Goal: Task Accomplishment & Management: Use online tool/utility

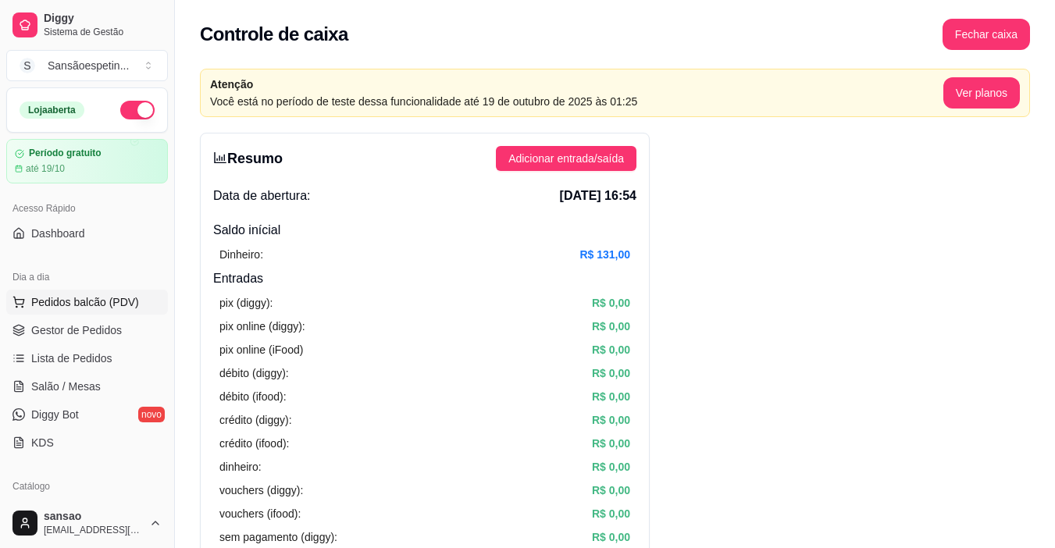
click at [115, 294] on button "Pedidos balcão (PDV)" at bounding box center [87, 302] width 162 height 25
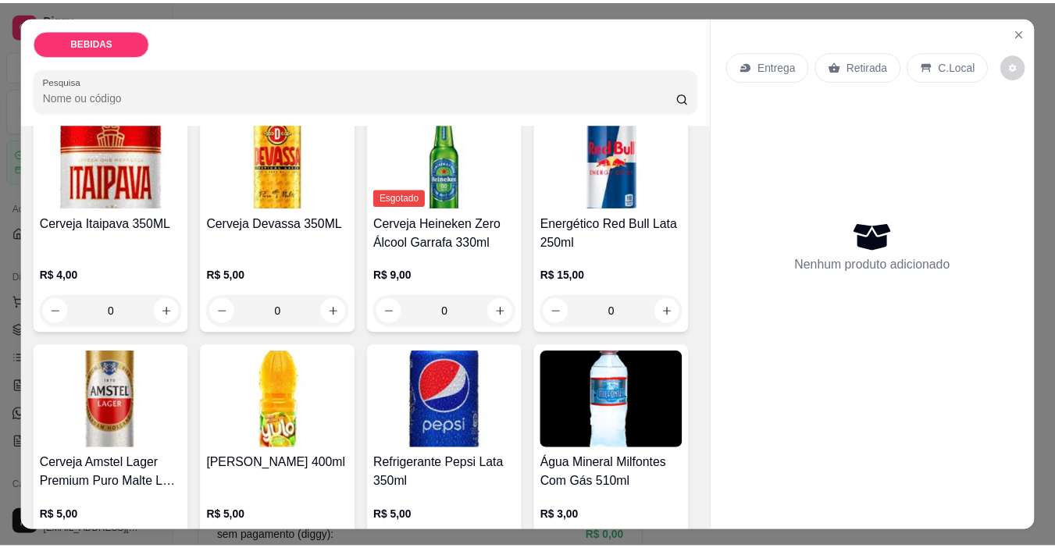
scroll to position [391, 0]
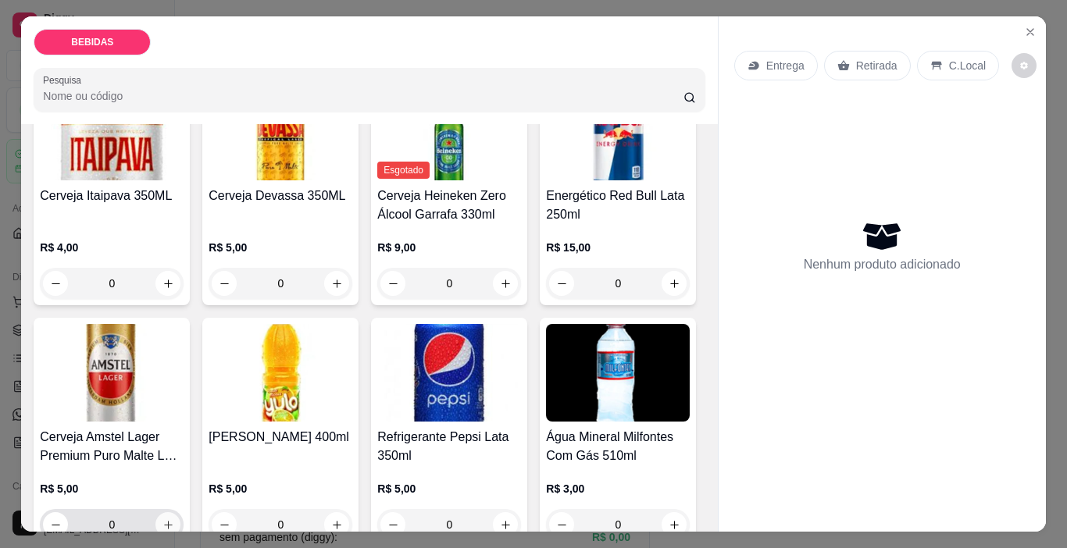
click at [180, 512] on button "increase-product-quantity" at bounding box center [167, 524] width 25 height 25
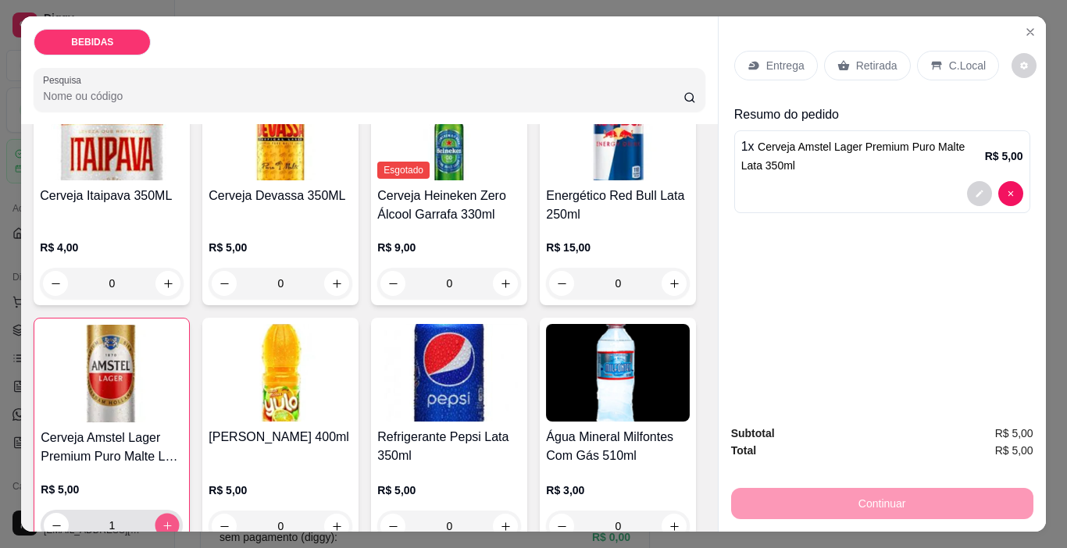
click at [180, 514] on button "increase-product-quantity" at bounding box center [167, 526] width 24 height 24
type input "2"
click at [870, 58] on p "Retirada" at bounding box center [876, 66] width 41 height 16
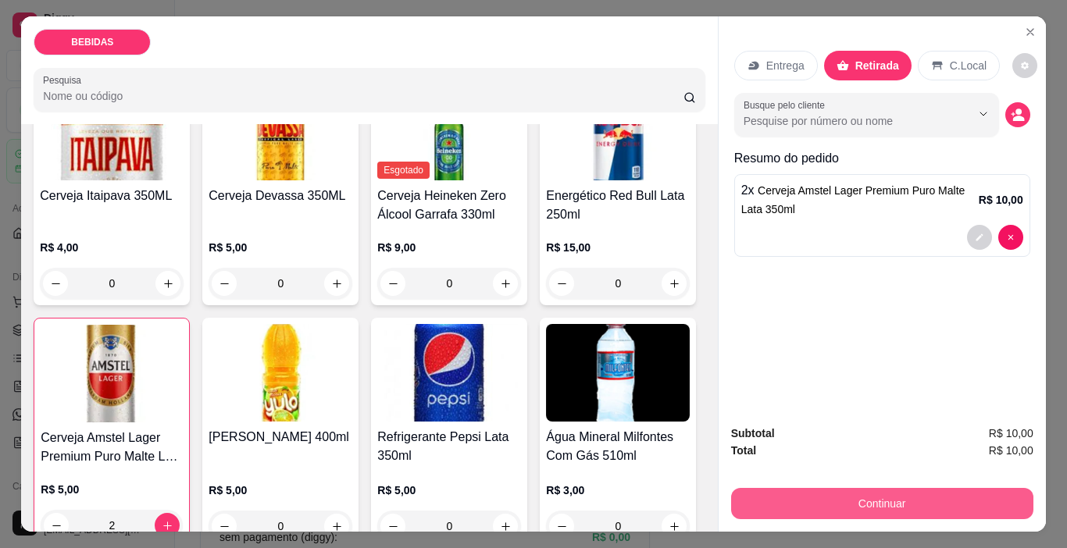
click at [832, 505] on button "Continuar" at bounding box center [882, 503] width 302 height 31
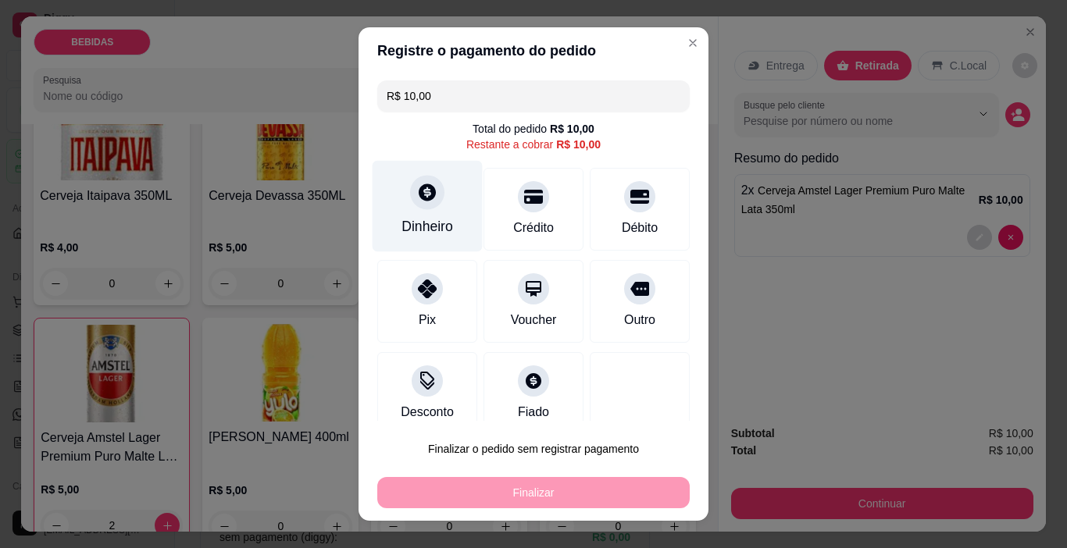
click at [422, 214] on div "Dinheiro" at bounding box center [428, 206] width 110 height 91
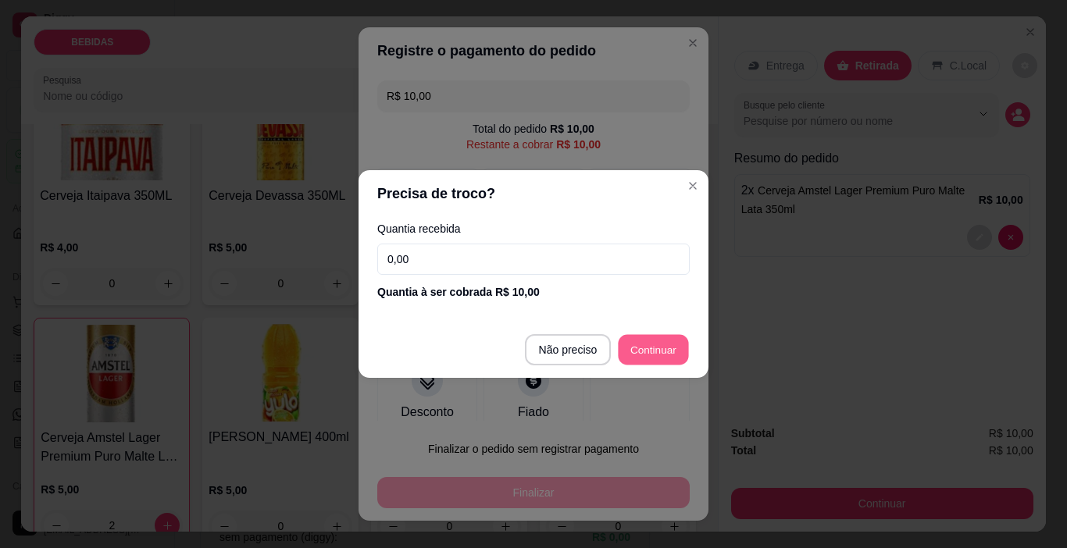
type input "R$ 0,00"
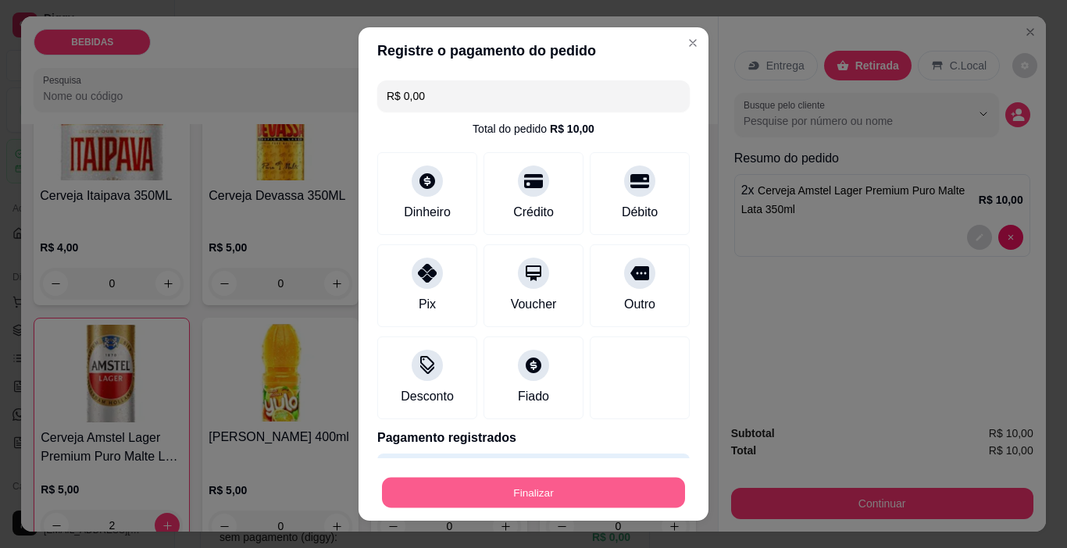
click at [626, 477] on div "Finalizar" at bounding box center [533, 492] width 312 height 31
click at [591, 487] on button "Finalizar" at bounding box center [533, 493] width 303 height 30
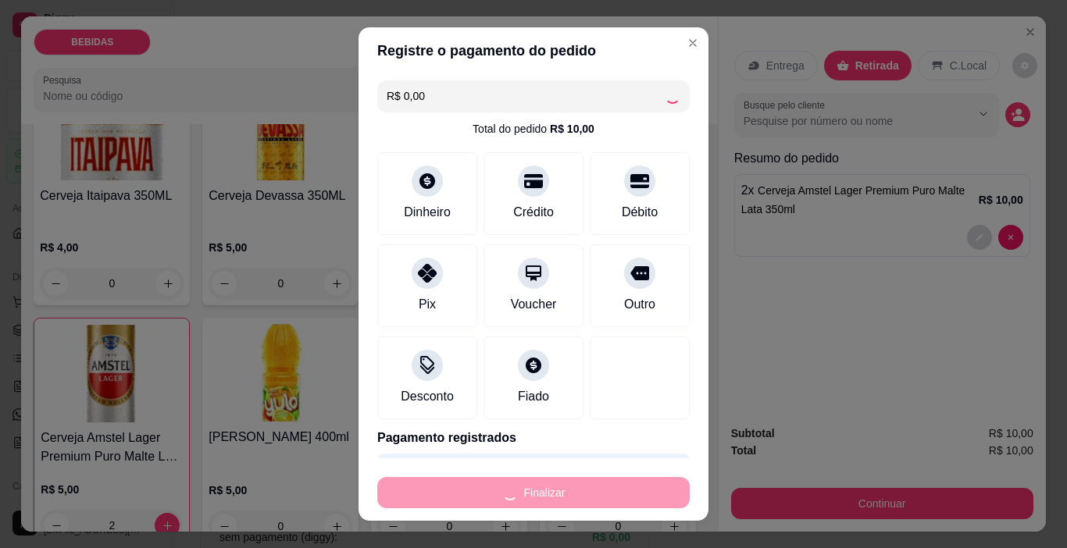
type input "0"
type input "-R$ 10,00"
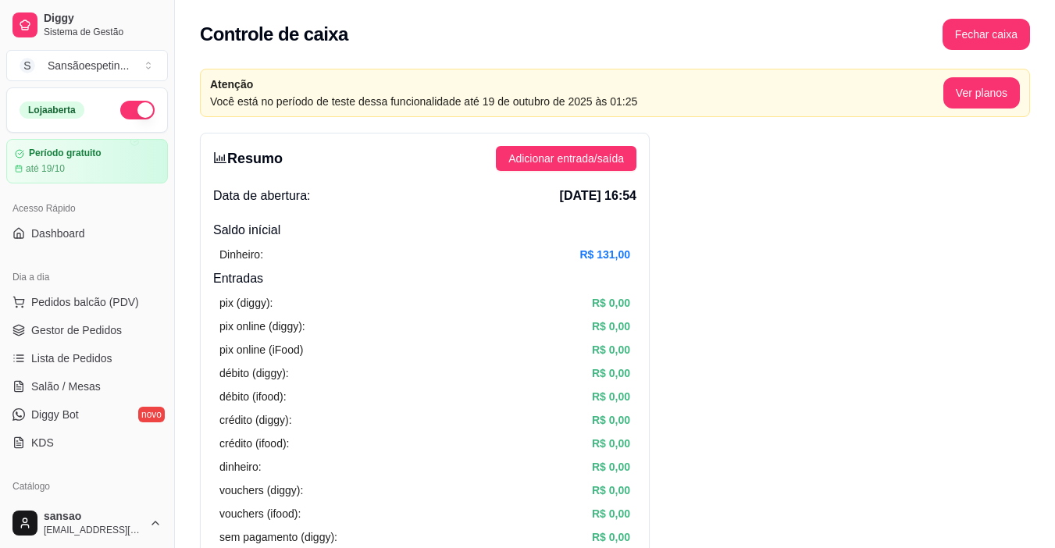
click at [591, 548] on div "pix (diggy): R$ 0,00 pix online (diggy): R$ 0,00 pix online (iFood) R$ 0,00 déb…" at bounding box center [424, 443] width 423 height 311
